Goal: Task Accomplishment & Management: Use online tool/utility

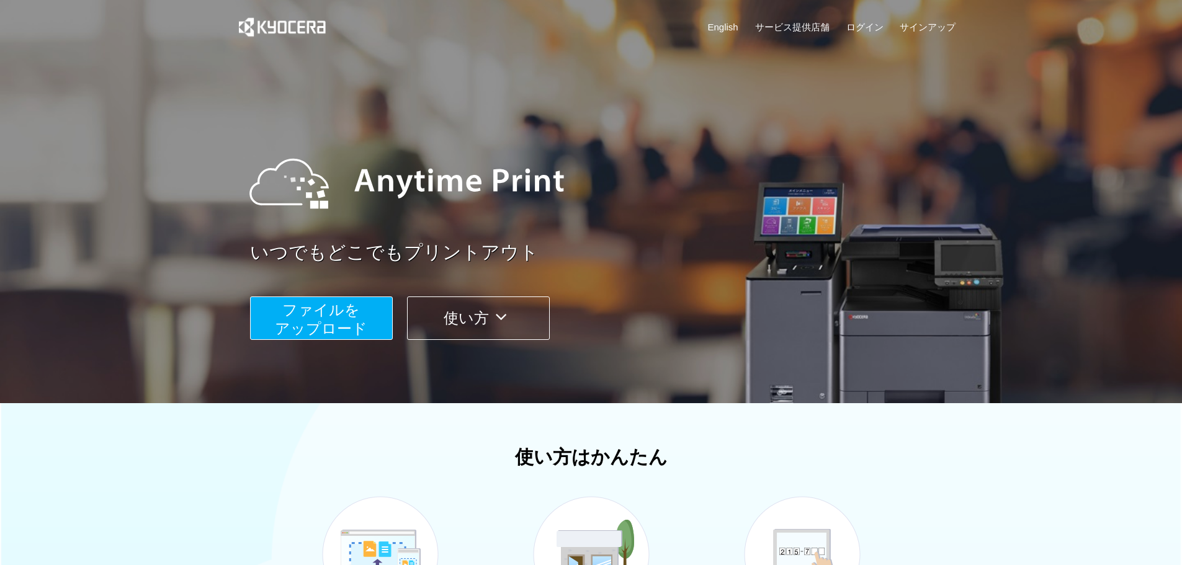
click at [373, 324] on button "ファイルを ​​アップロード" at bounding box center [321, 318] width 143 height 43
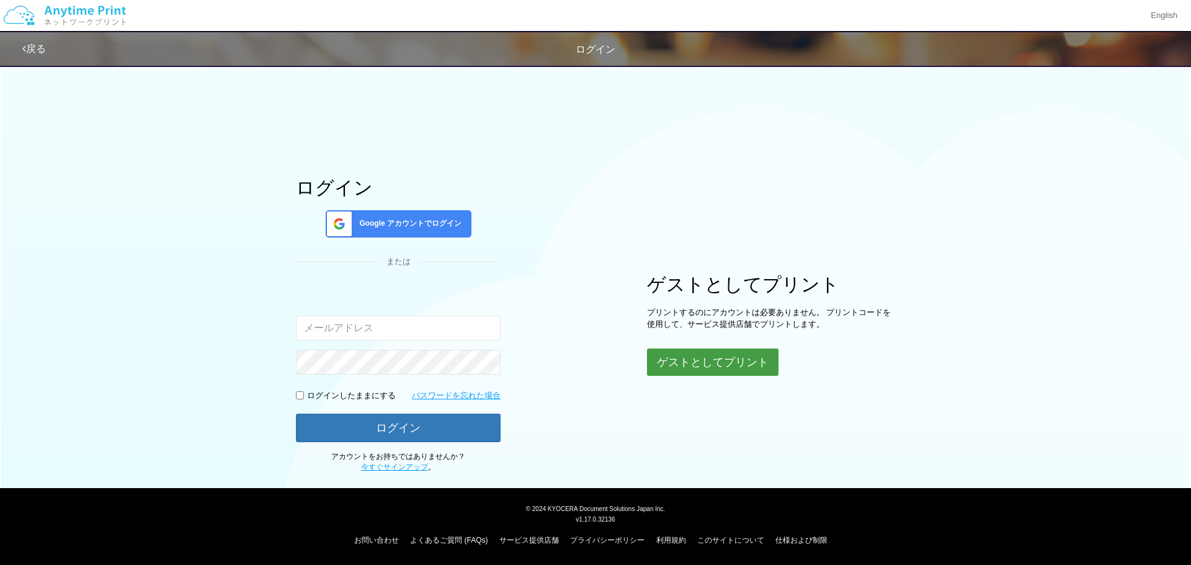
click at [663, 373] on button "ゲストとしてプリント" at bounding box center [713, 362] width 132 height 27
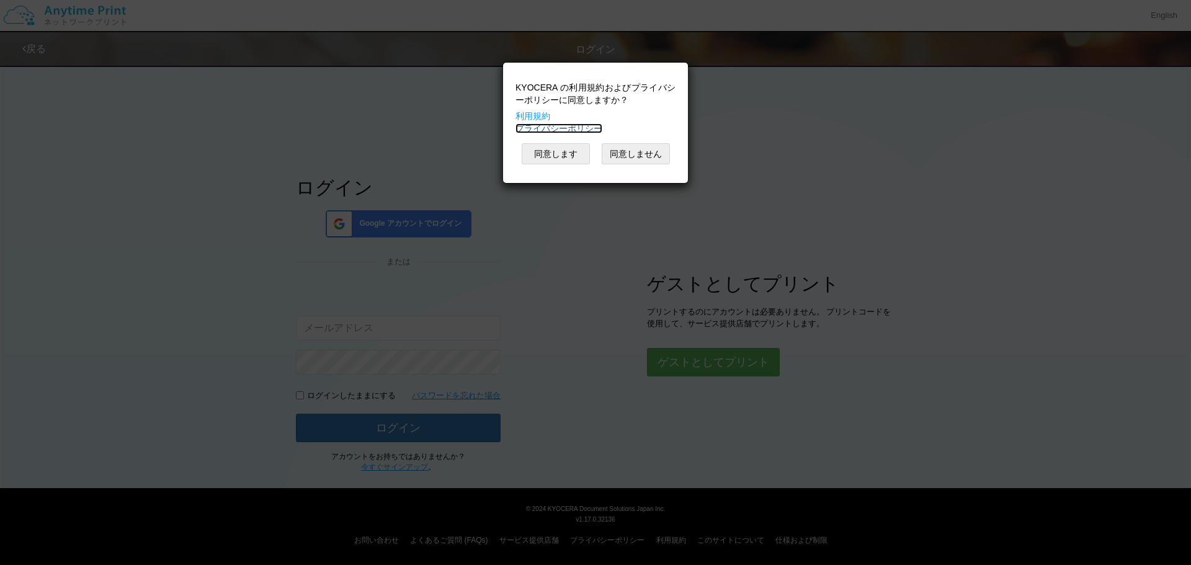
click at [566, 133] on link "プライバシーポリシー" at bounding box center [558, 128] width 87 height 10
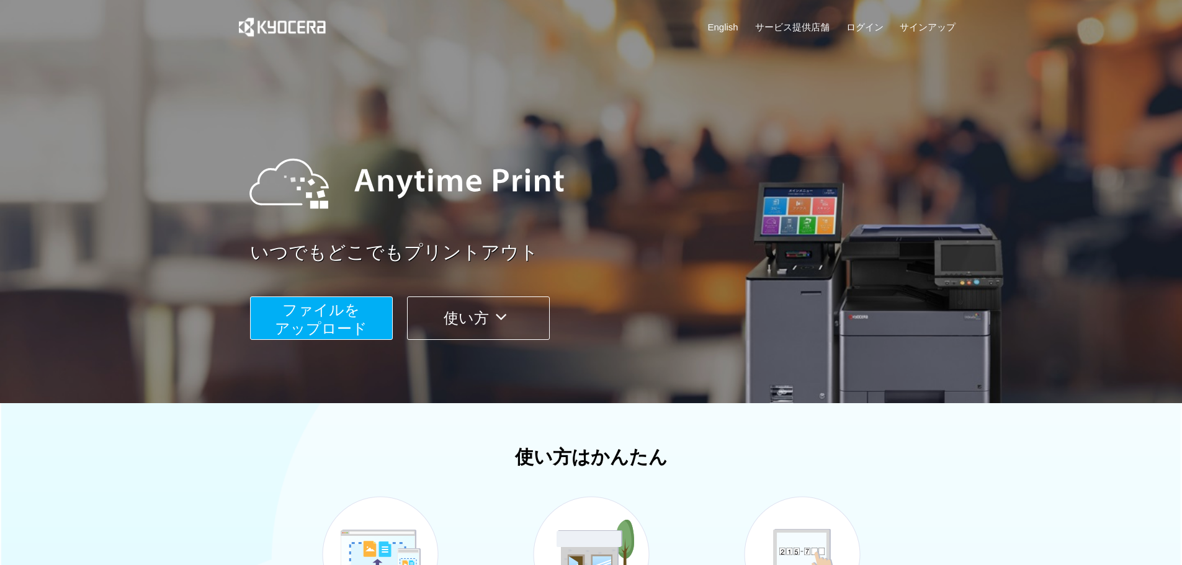
click at [358, 327] on span "ファイルを ​​アップロード" at bounding box center [321, 318] width 92 height 35
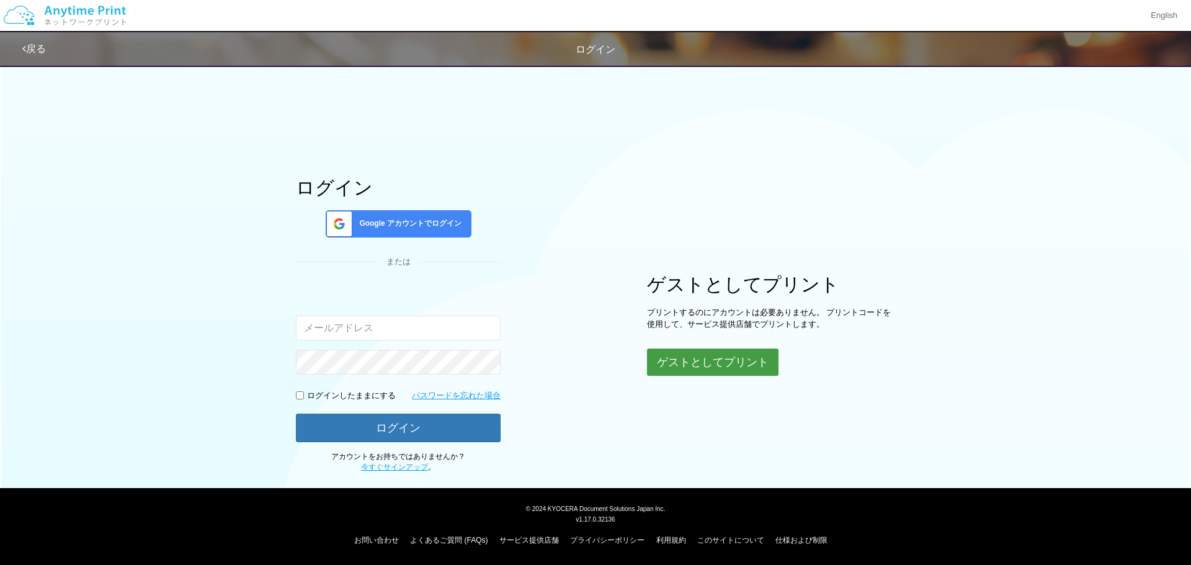
click at [694, 357] on button "ゲストとしてプリント" at bounding box center [713, 362] width 132 height 27
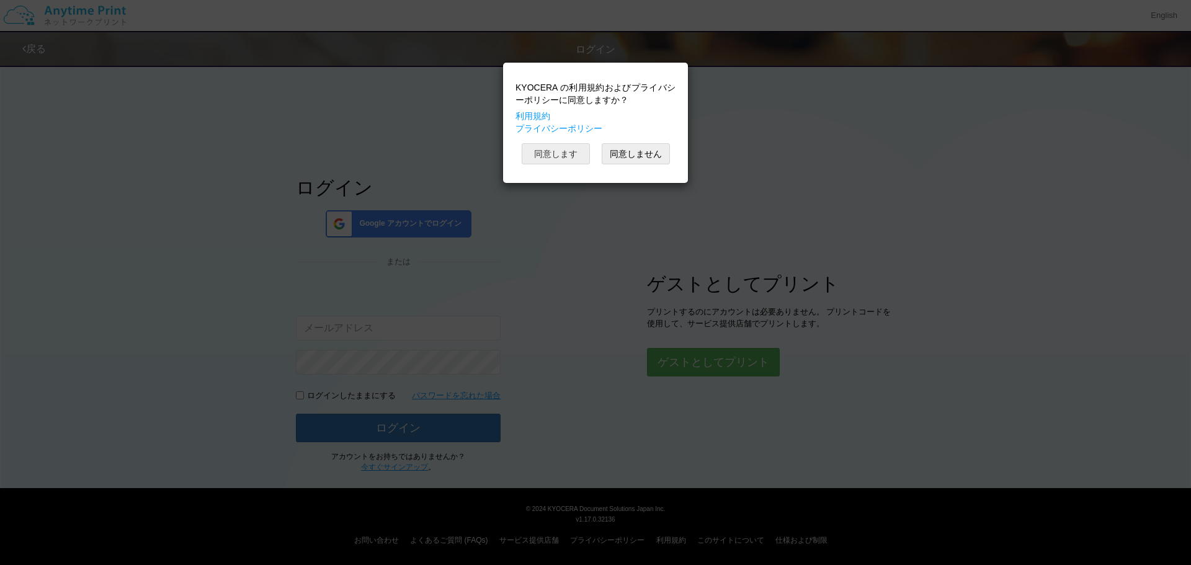
click at [576, 149] on button "同意します" at bounding box center [556, 153] width 68 height 21
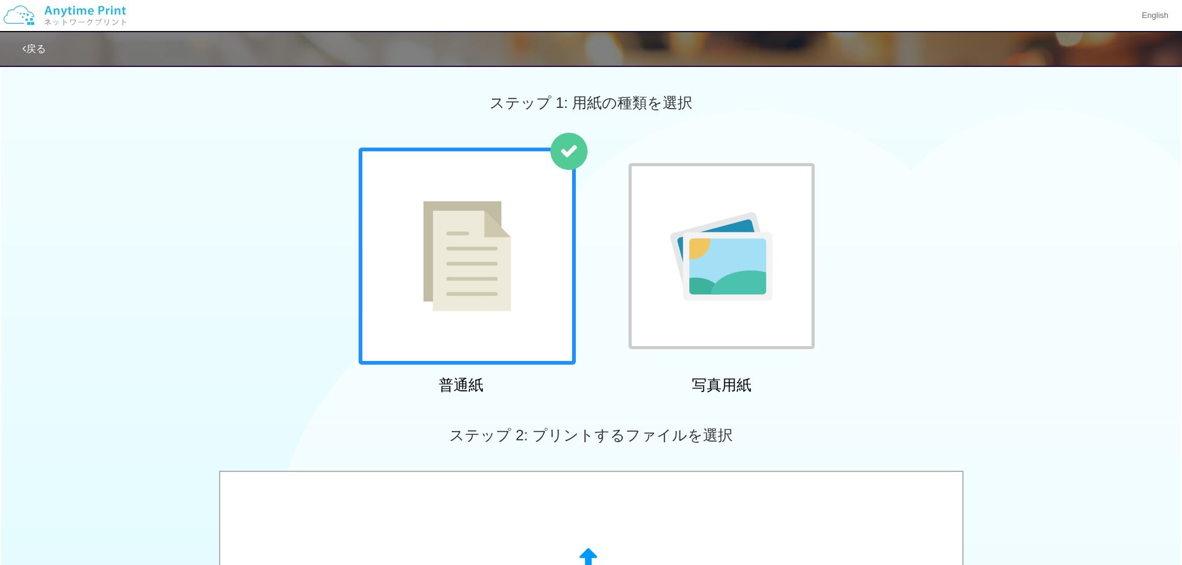
click at [532, 226] on div at bounding box center [467, 256] width 217 height 217
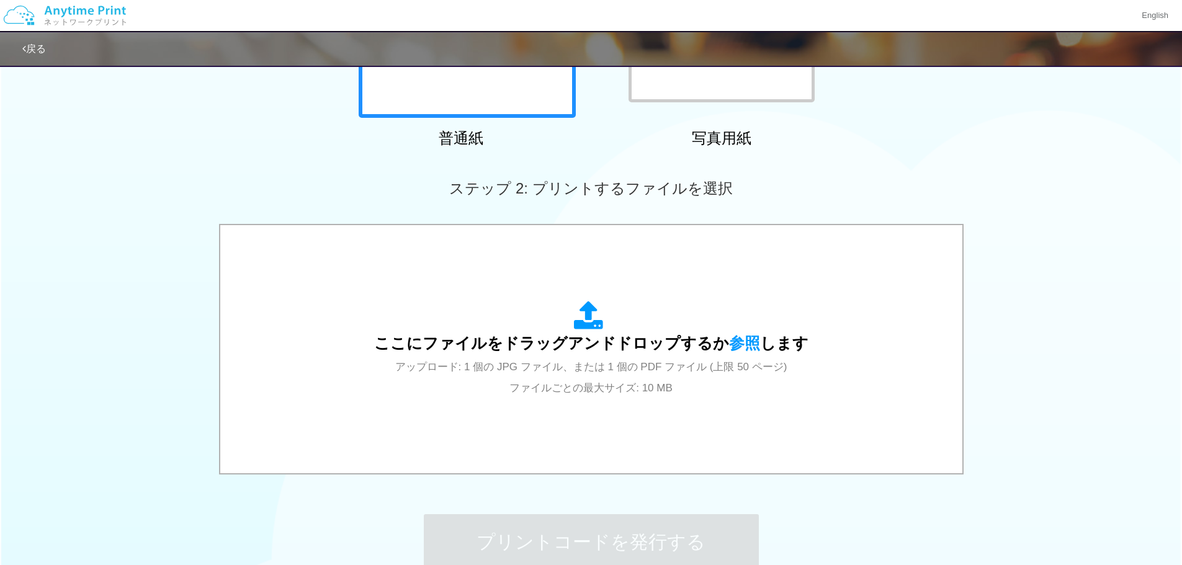
scroll to position [248, 0]
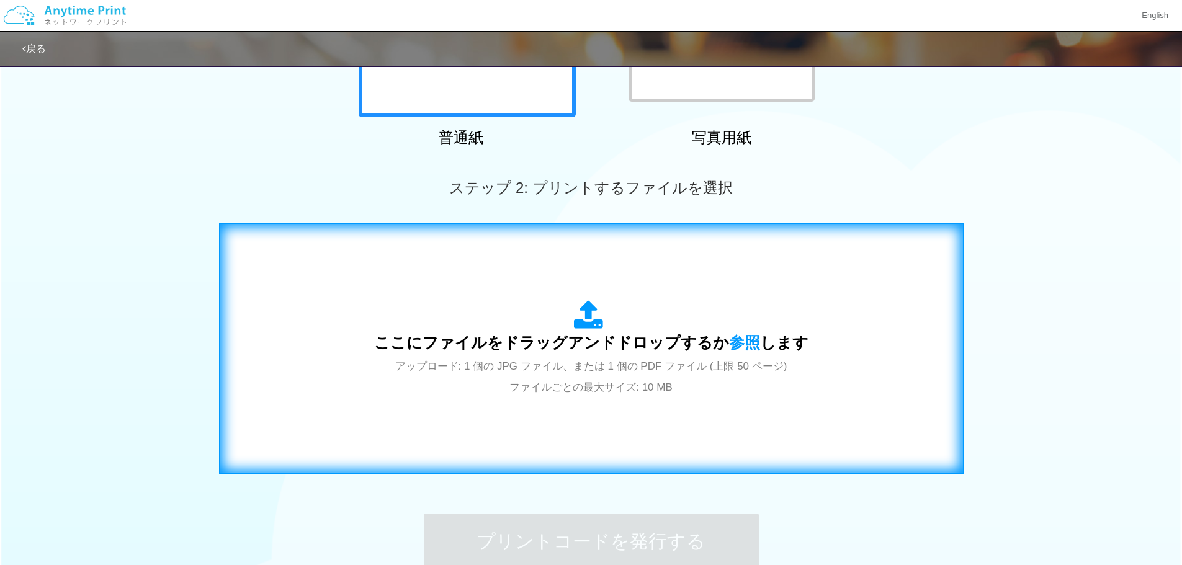
click at [555, 301] on div "ここにファイルをドラッグアンドドロップするか 参照 します アップロード: 1 個の JPG ファイル、または 1 個の PDF ファイル (上限 50 ペー…" at bounding box center [591, 348] width 434 height 97
